Goal: Task Accomplishment & Management: Use online tool/utility

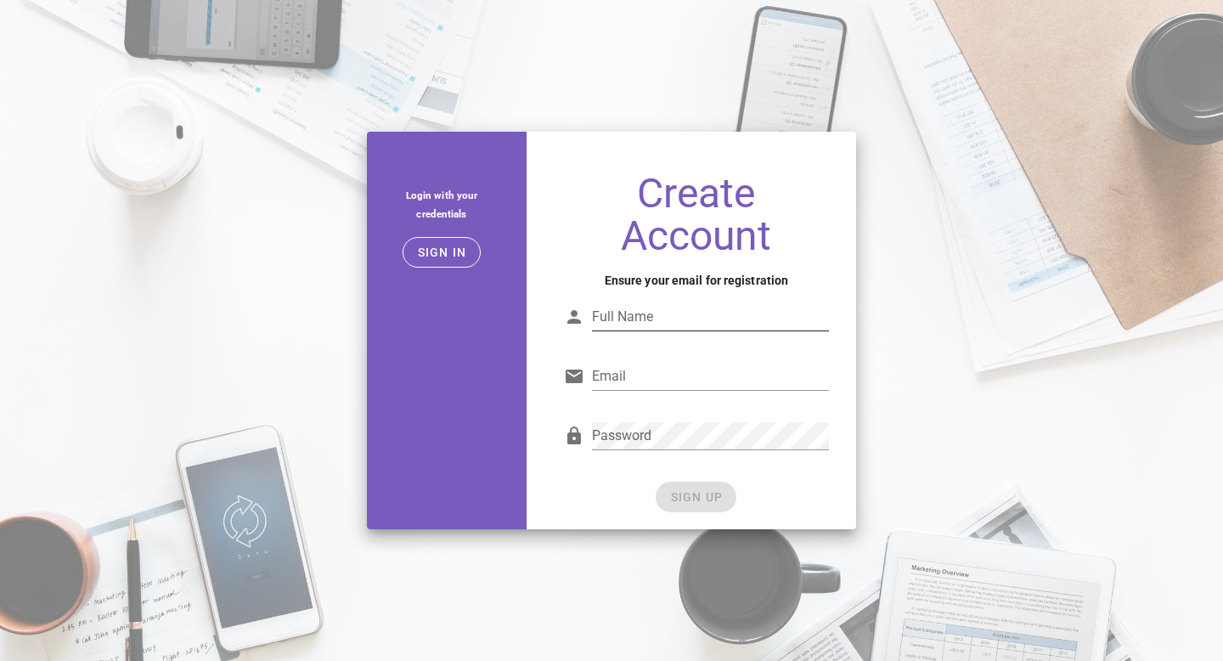
click at [690, 321] on input "Full Name" at bounding box center [710, 316] width 237 height 27
type input "HermesAI"
click at [679, 368] on input "Email" at bounding box center [710, 376] width 237 height 27
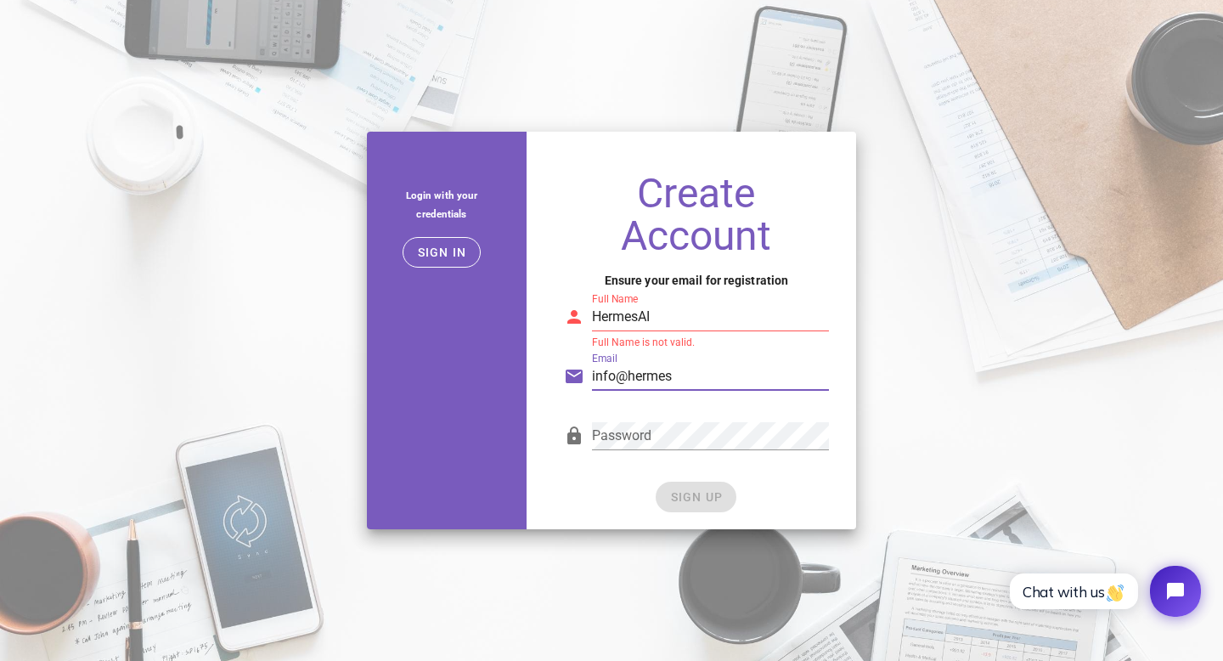
click at [695, 377] on input "info@hermes" at bounding box center [710, 376] width 237 height 27
type input "info@hermesai.com.au"
click at [684, 329] on div "Full Name HermesAI" at bounding box center [710, 316] width 237 height 27
click at [642, 317] on input "HermesAI" at bounding box center [710, 316] width 237 height 27
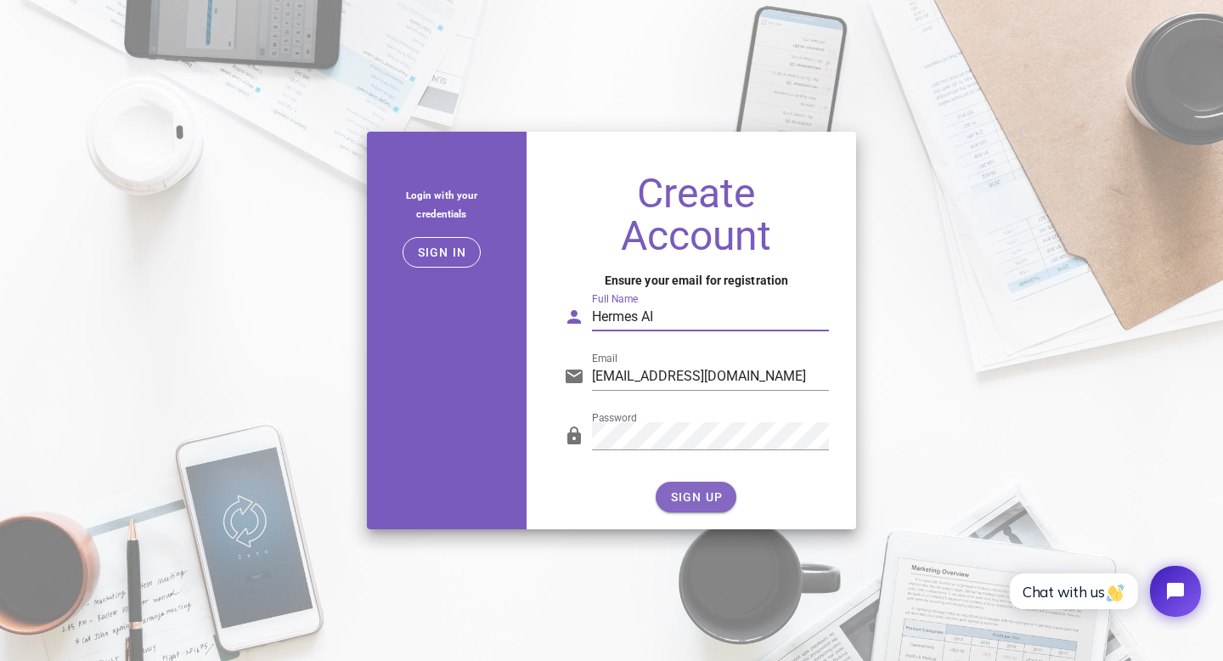
type input "Hermes AI"
click at [689, 496] on span "SIGN UP" at bounding box center [695, 497] width 53 height 14
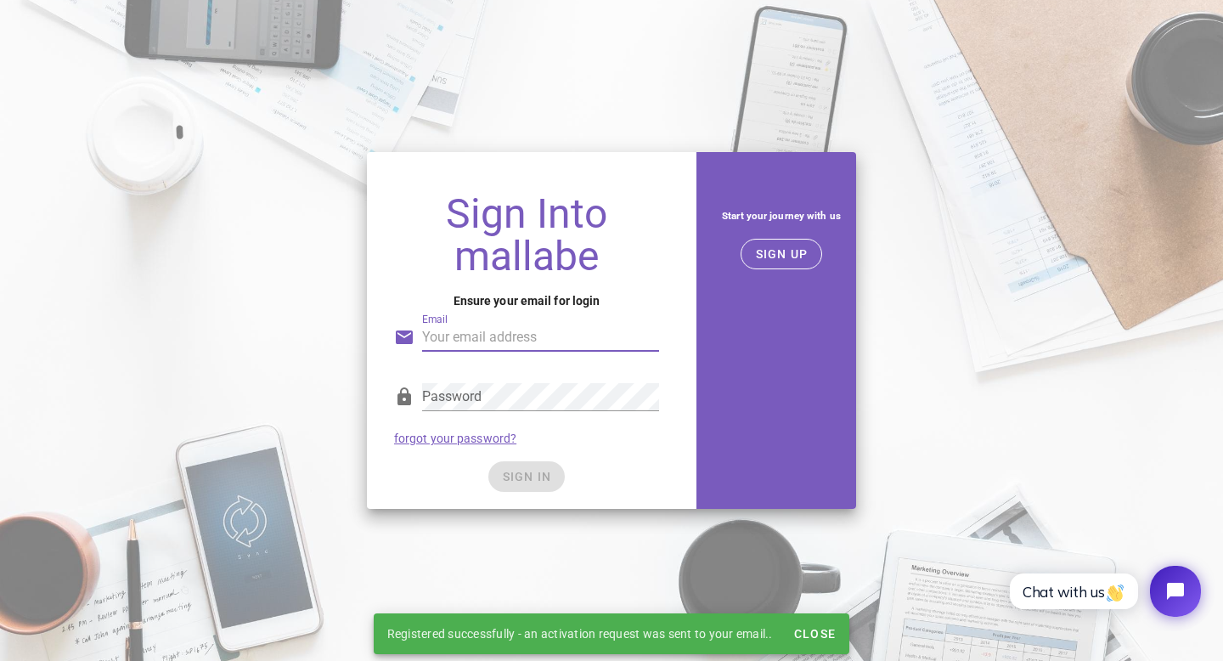
click at [516, 343] on input "Email" at bounding box center [540, 336] width 237 height 27
type input "info@hermesai.com.au"
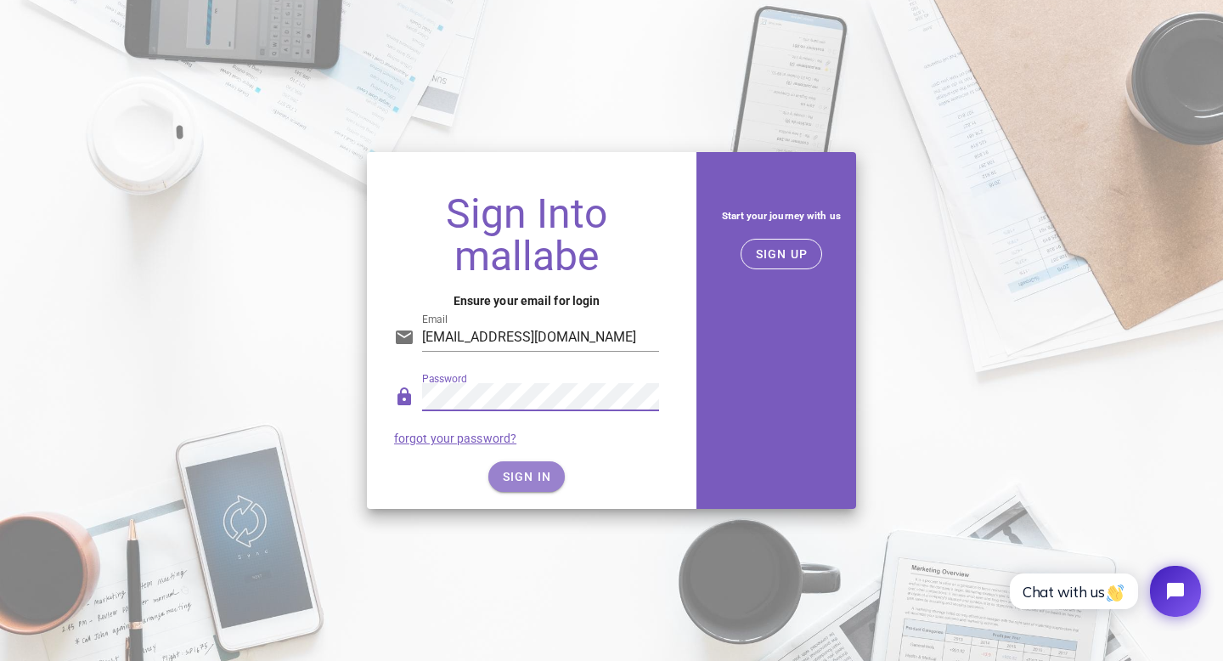
click at [523, 467] on button "SIGN IN" at bounding box center [526, 476] width 77 height 31
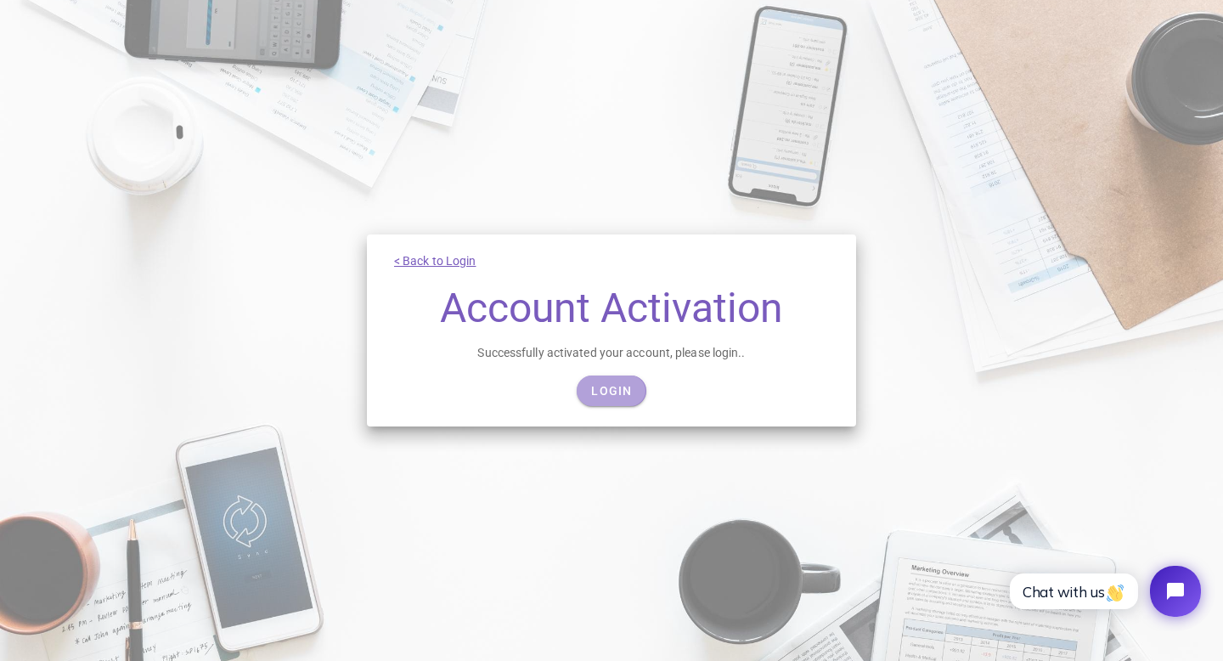
click at [639, 386] on link "Login" at bounding box center [610, 390] width 69 height 31
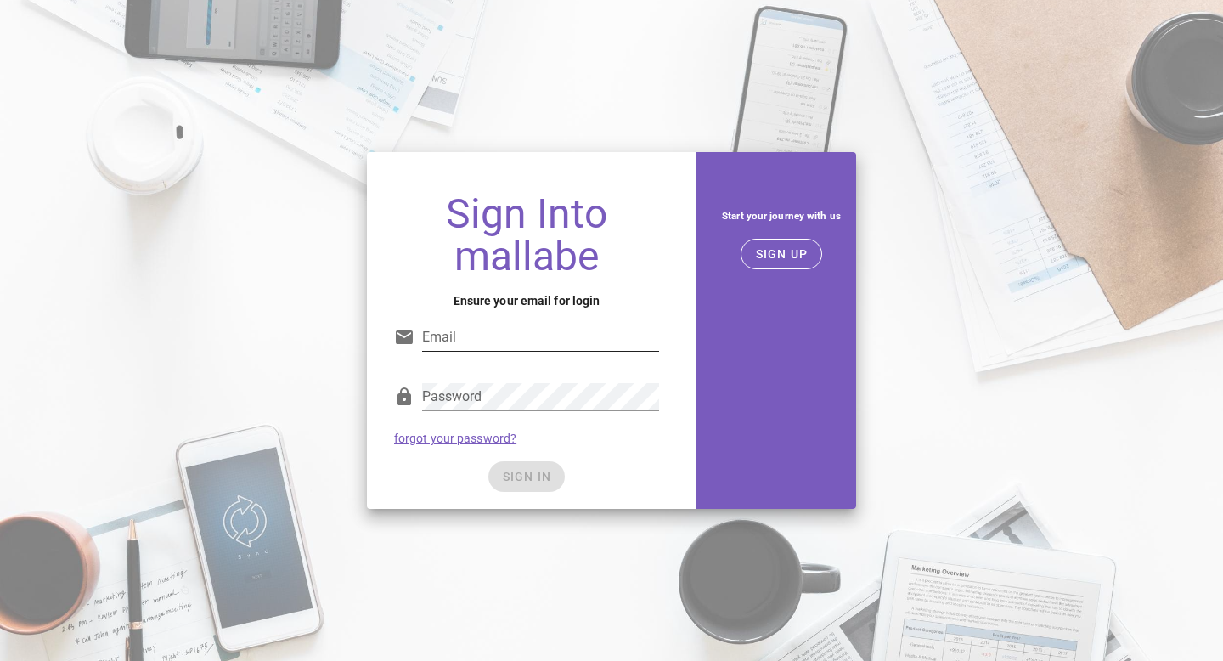
click at [512, 343] on input "Email" at bounding box center [540, 336] width 237 height 27
type input "info@hermesai.com.au"
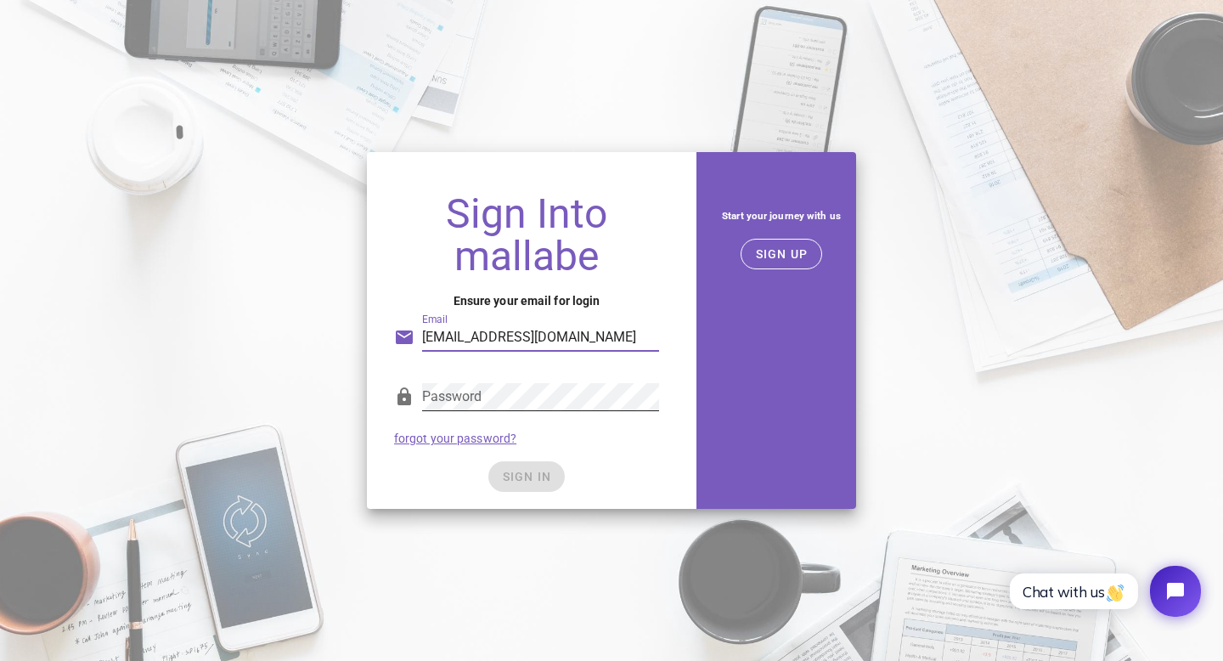
click at [503, 410] on div "Password" at bounding box center [540, 396] width 237 height 27
click at [517, 465] on button "SIGN IN" at bounding box center [526, 476] width 77 height 31
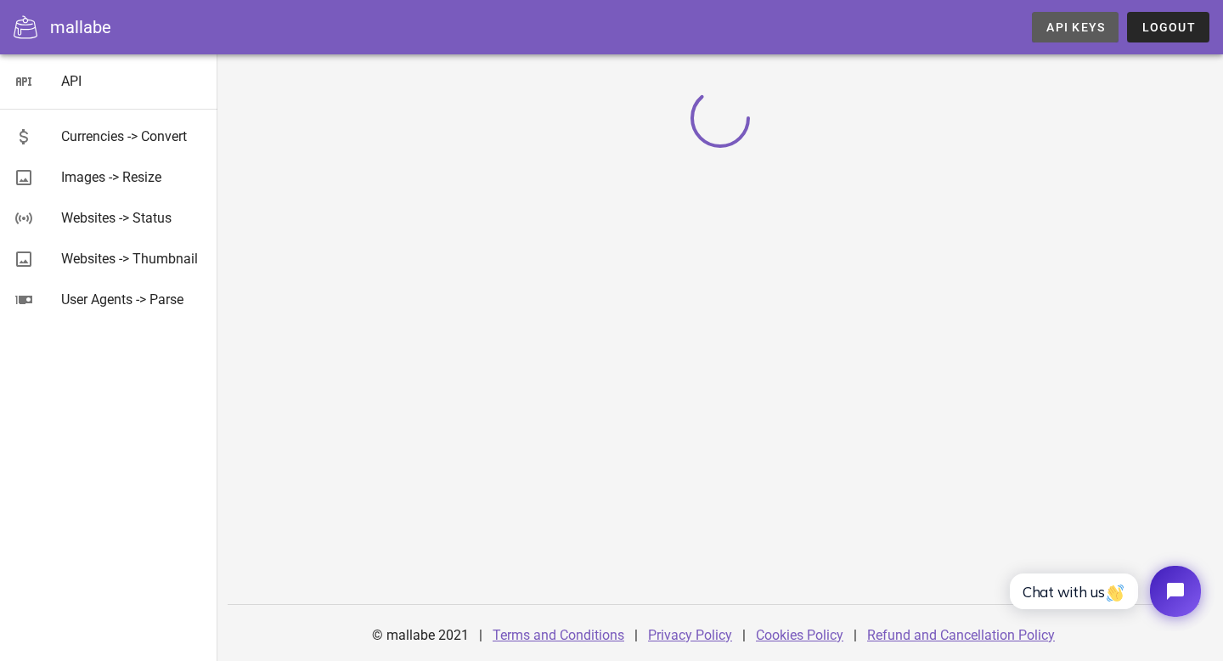
click at [1060, 26] on span "API Keys" at bounding box center [1074, 27] width 59 height 14
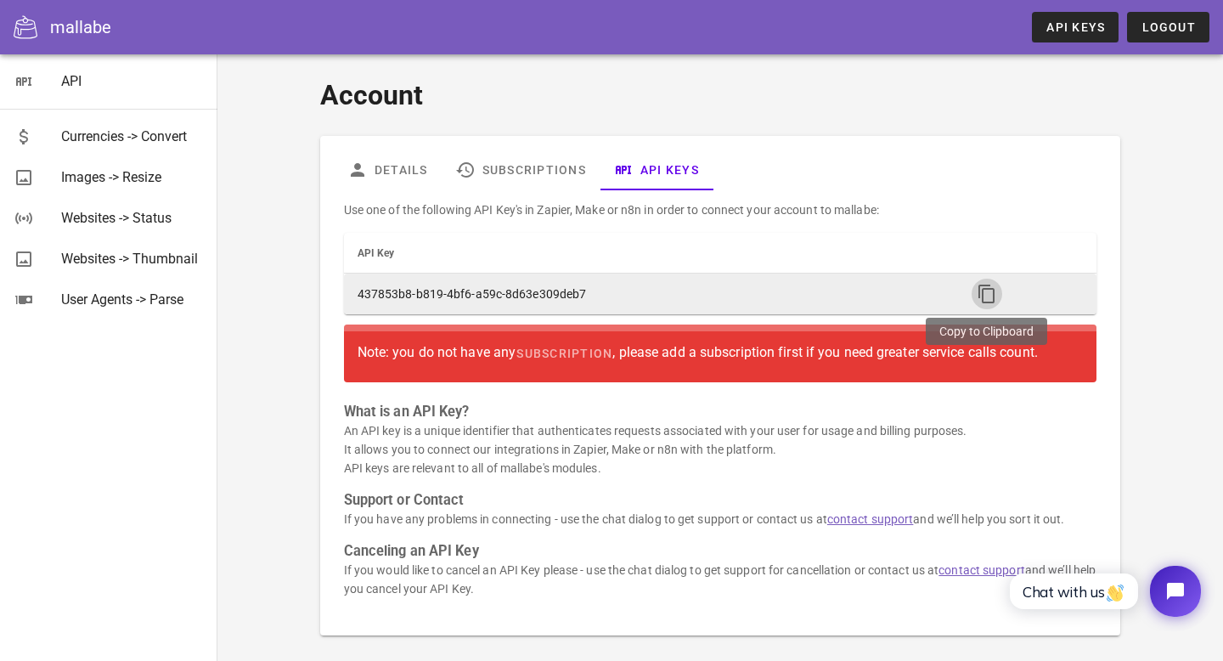
click at [986, 289] on icon "button" at bounding box center [986, 294] width 20 height 20
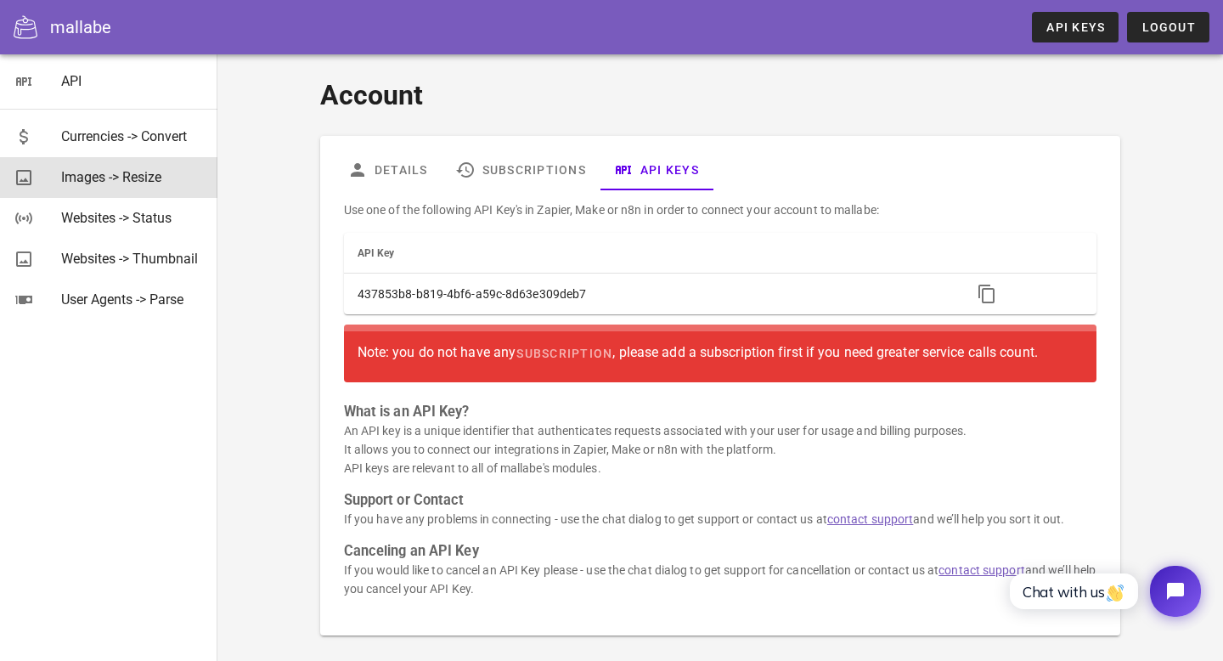
click at [132, 183] on div "Images -> Resize" at bounding box center [132, 177] width 143 height 16
